Goal: Task Accomplishment & Management: Complete application form

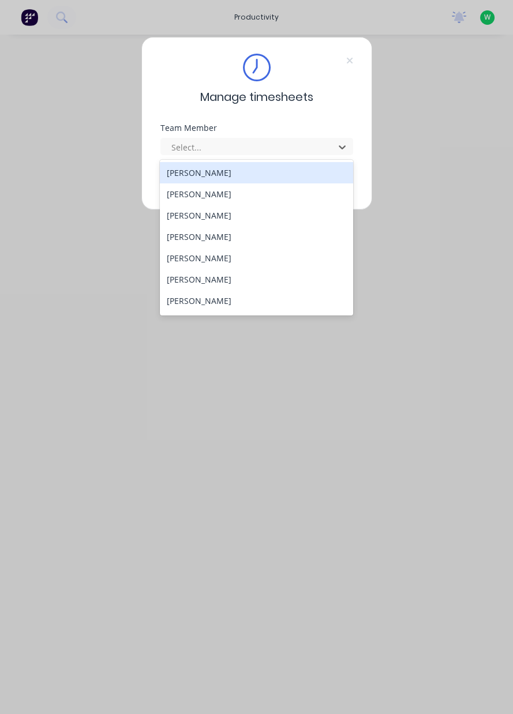
click at [185, 190] on div "[PERSON_NAME]" at bounding box center [256, 193] width 193 height 21
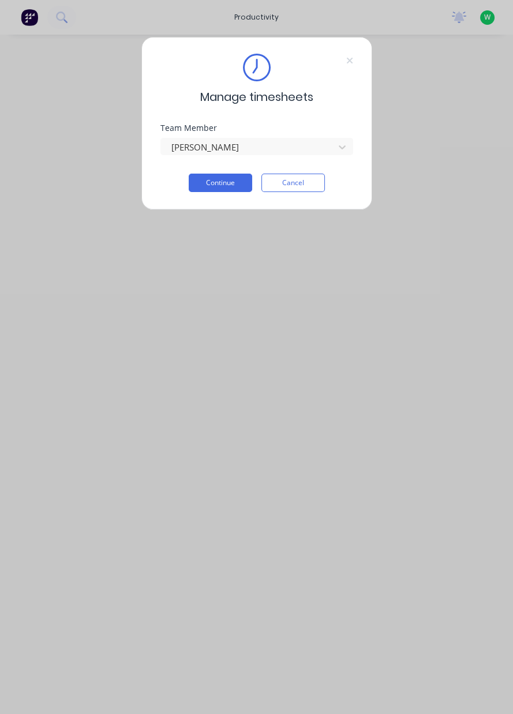
click at [208, 186] on button "Continue" at bounding box center [220, 183] width 63 height 18
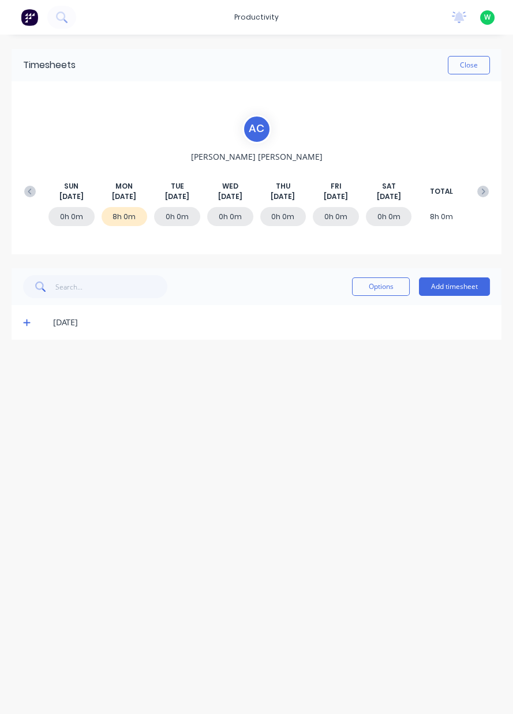
click at [469, 288] on button "Add timesheet" at bounding box center [454, 286] width 71 height 18
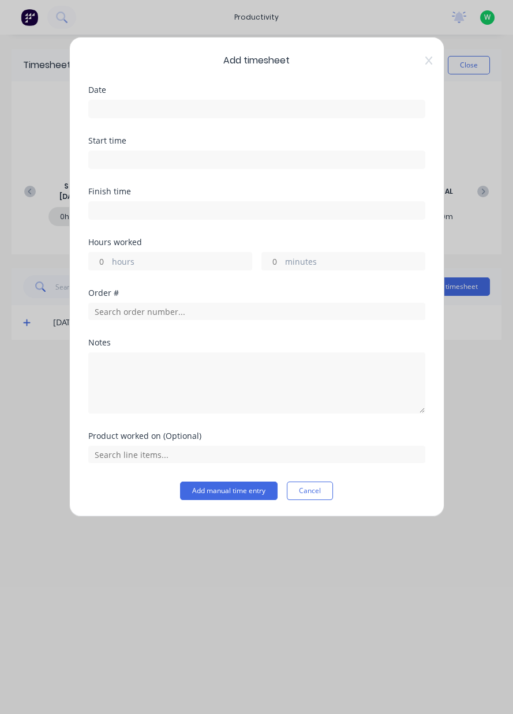
click at [114, 107] on input at bounding box center [257, 108] width 336 height 17
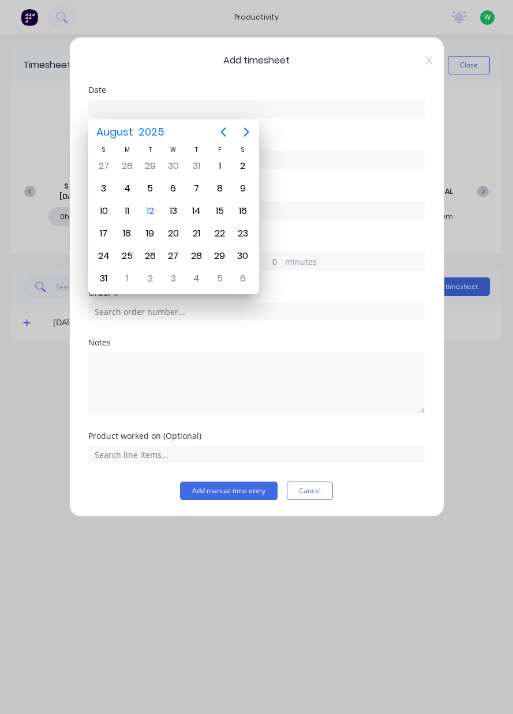
click at [155, 205] on div "12" at bounding box center [149, 210] width 17 height 17
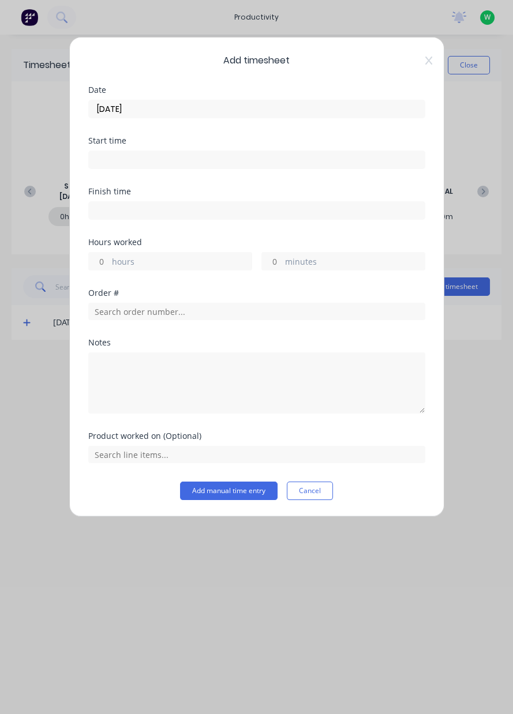
type input "[DATE]"
click at [120, 266] on label "hours" at bounding box center [182, 262] width 140 height 14
click at [109, 266] on input "hours" at bounding box center [99, 261] width 20 height 17
type input "8"
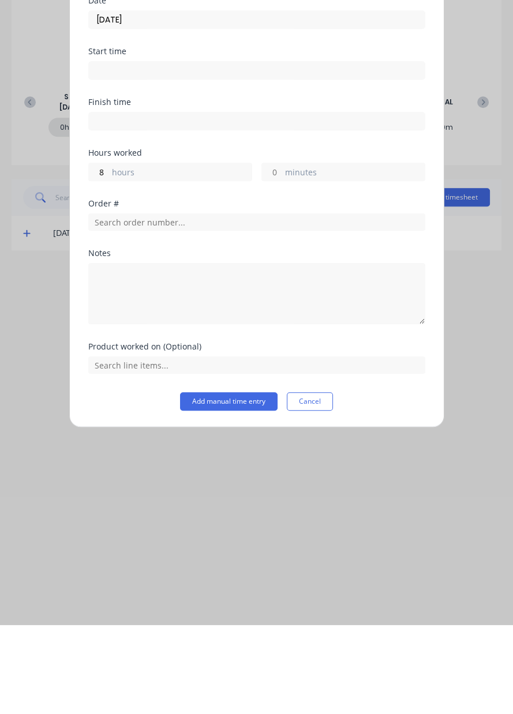
click at [317, 486] on button "Cancel" at bounding box center [310, 491] width 46 height 18
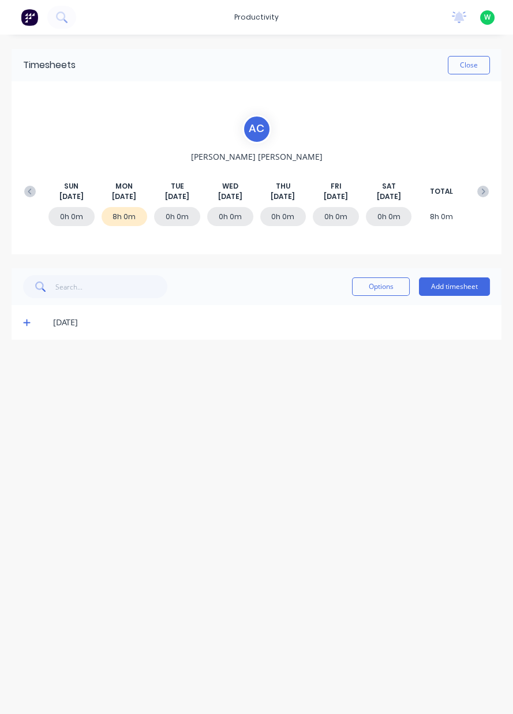
click at [28, 325] on icon at bounding box center [26, 322] width 7 height 8
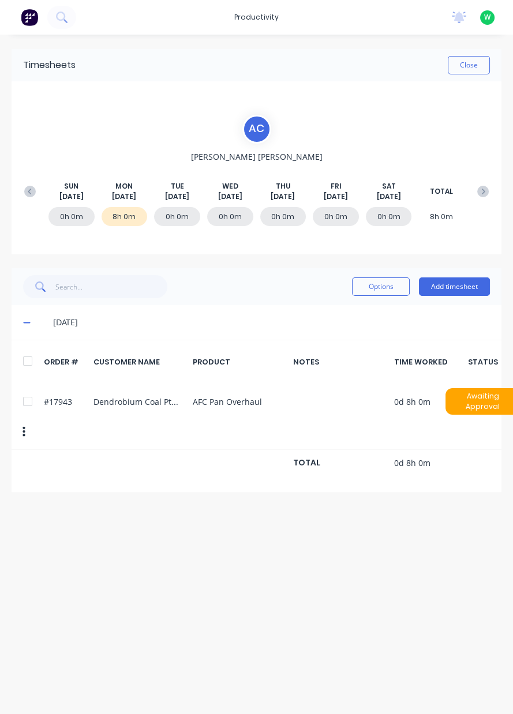
click at [452, 285] on button "Add timesheet" at bounding box center [454, 286] width 71 height 18
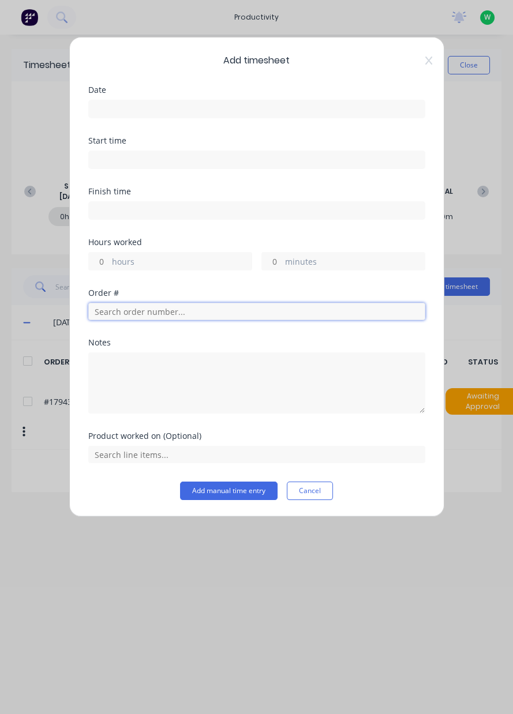
click at [145, 314] on input "text" at bounding box center [256, 311] width 337 height 17
type input "17943"
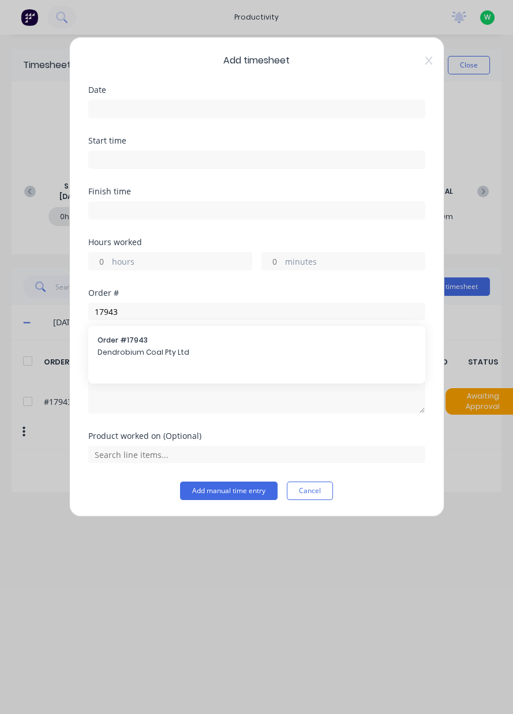
click at [158, 375] on div "Order # 17943 Dendrobium Coal Pty Ltd" at bounding box center [256, 355] width 337 height 58
click at [144, 355] on span "Dendrobium Coal Pty Ltd" at bounding box center [256, 352] width 318 height 10
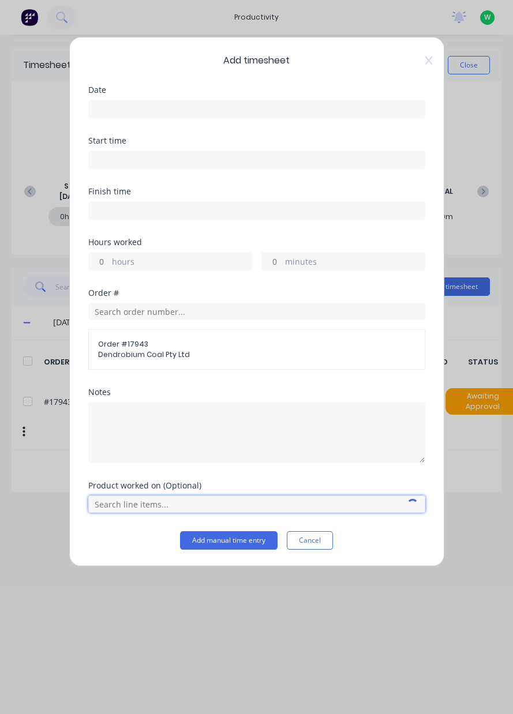
click at [133, 507] on input "text" at bounding box center [256, 503] width 337 height 17
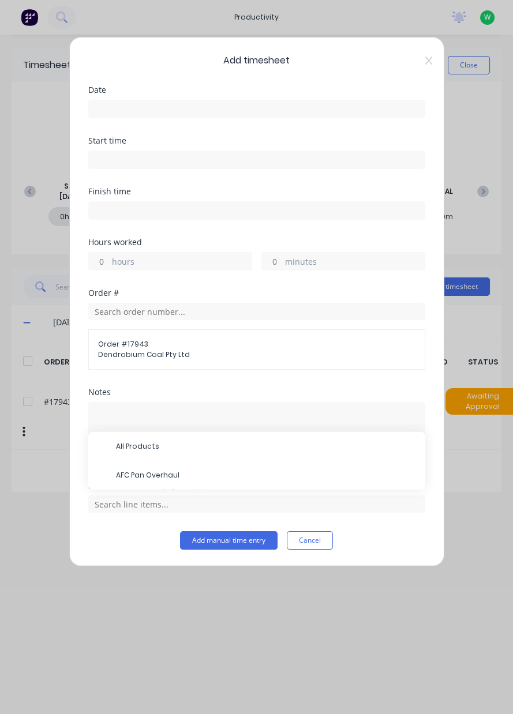
click at [116, 472] on span "AFC Pan Overhaul" at bounding box center [266, 475] width 300 height 10
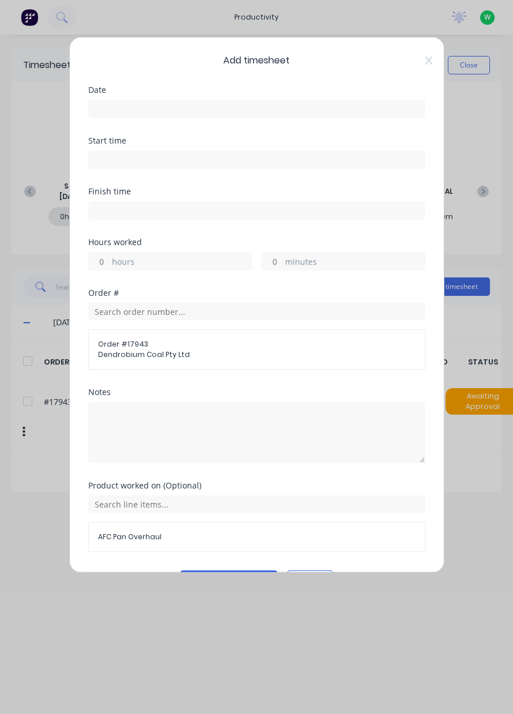
click at [202, 573] on button "Add manual time entry" at bounding box center [228, 579] width 97 height 18
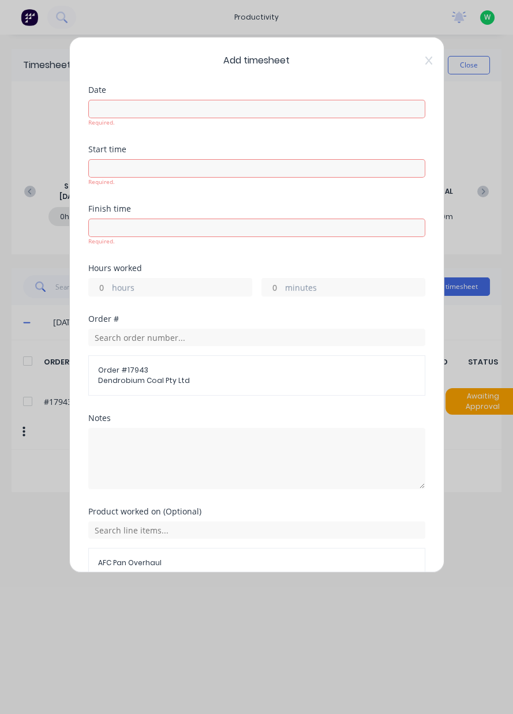
click at [112, 110] on input at bounding box center [257, 108] width 336 height 17
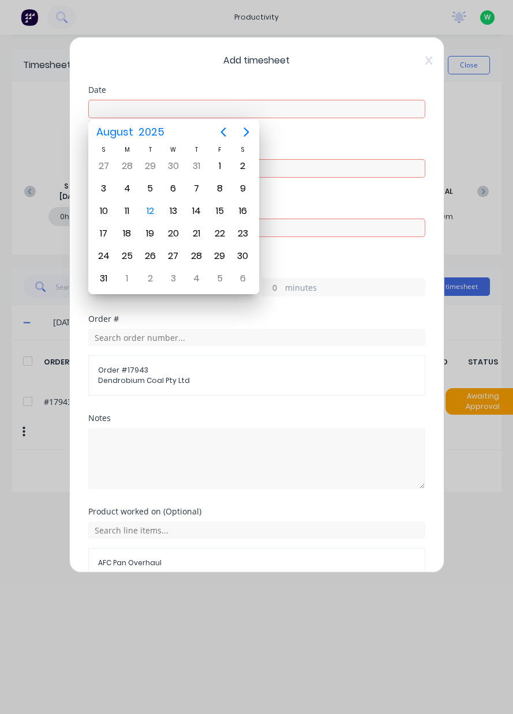
click at [144, 212] on div "12" at bounding box center [149, 210] width 17 height 17
type input "[DATE]"
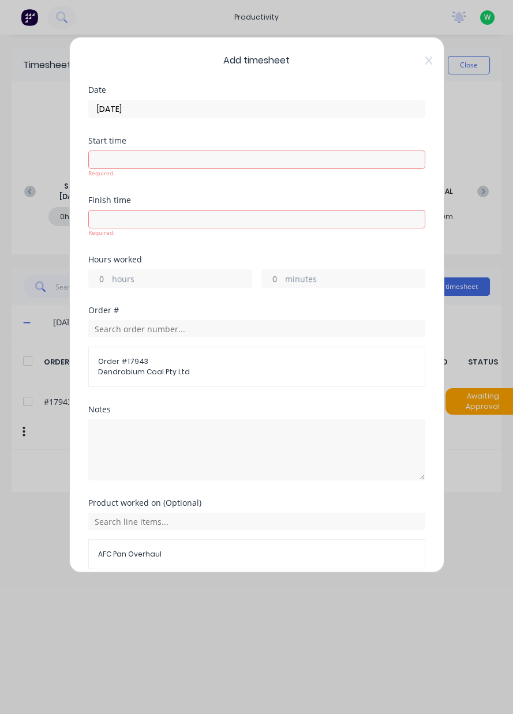
click at [114, 284] on label "hours" at bounding box center [182, 280] width 140 height 14
click at [109, 284] on input "hours" at bounding box center [99, 278] width 20 height 17
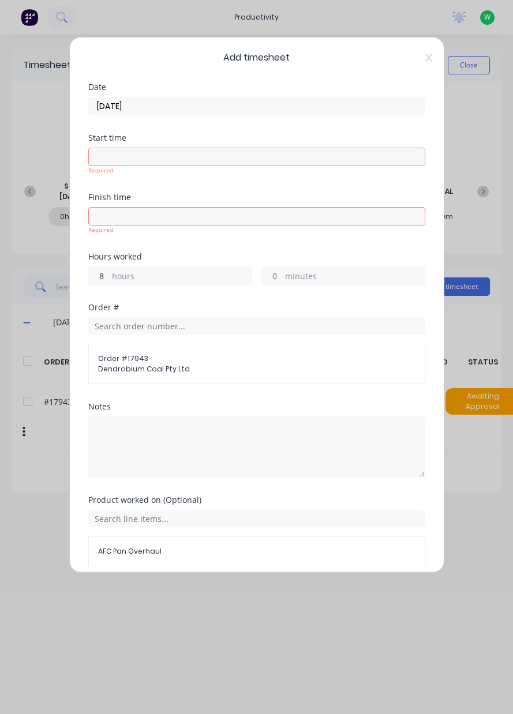
type input "8"
click at [209, 573] on div "Add timesheet Date [DATE] Start time Required. Finish time Required. Hours work…" at bounding box center [256, 305] width 375 height 536
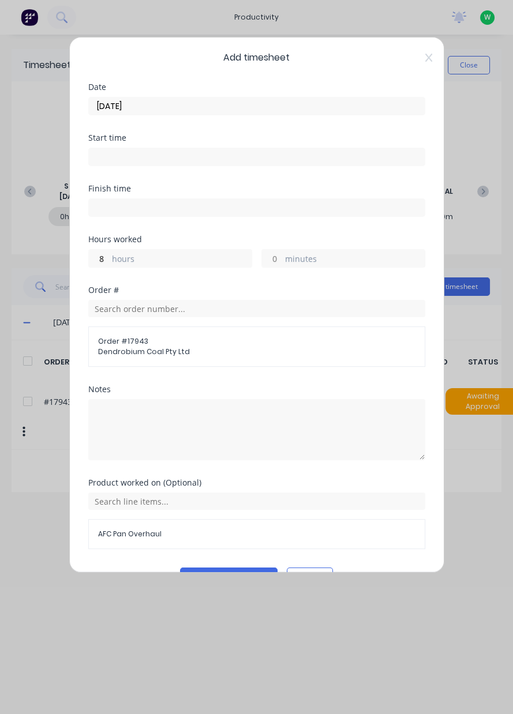
scroll to position [0, 0]
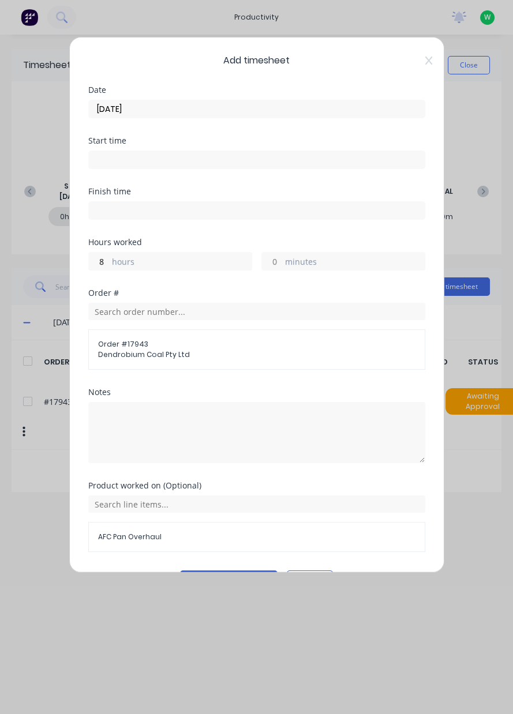
click at [220, 573] on button "Add manual time entry" at bounding box center [228, 579] width 97 height 18
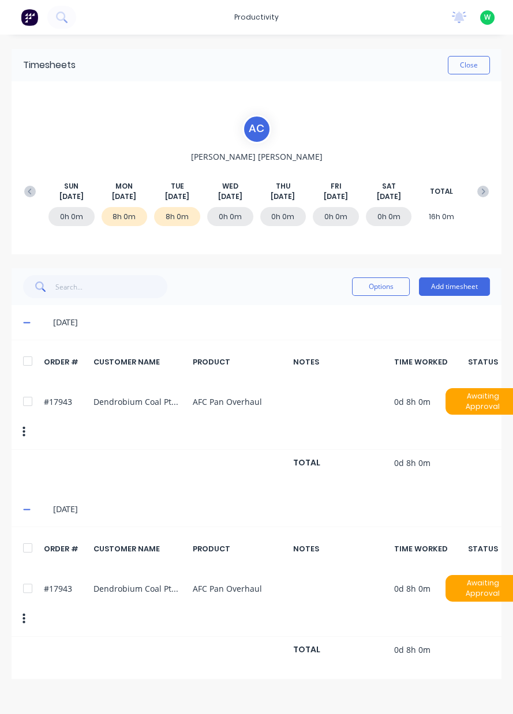
click at [463, 67] on button "Close" at bounding box center [468, 65] width 42 height 18
